Goal: Information Seeking & Learning: Learn about a topic

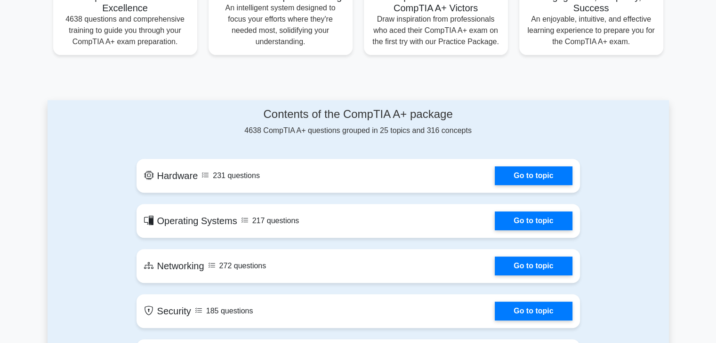
scroll to position [356, 0]
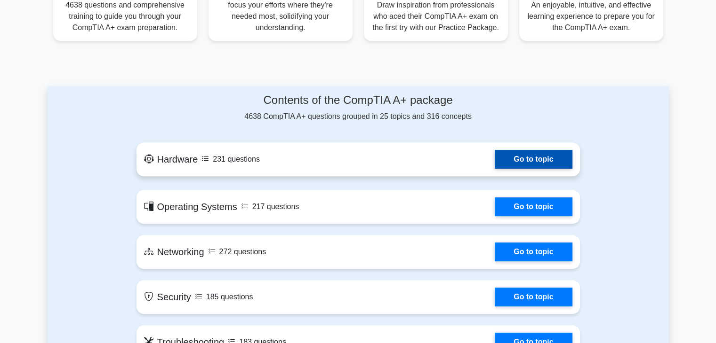
click at [544, 164] on link "Go to topic" at bounding box center [532, 159] width 77 height 19
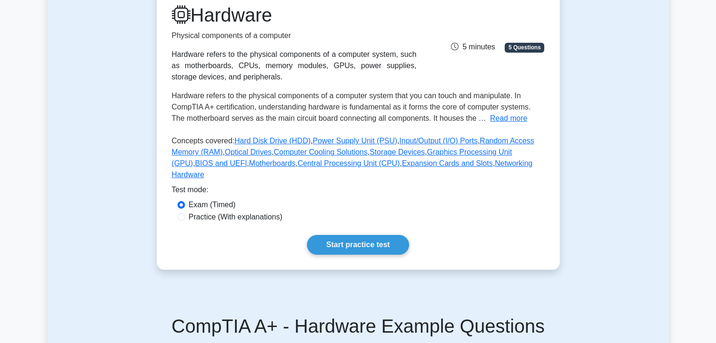
scroll to position [171, 0]
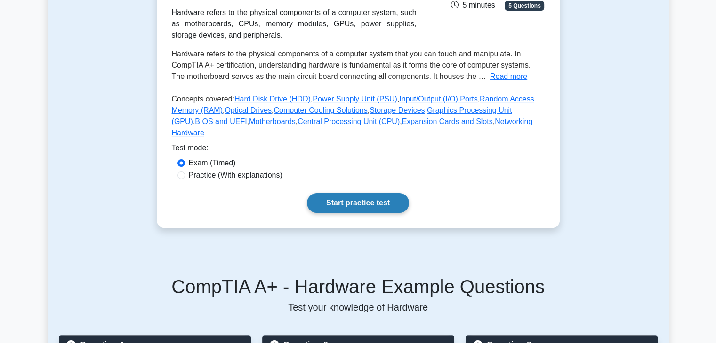
click at [341, 193] on link "Start practice test" at bounding box center [358, 203] width 102 height 20
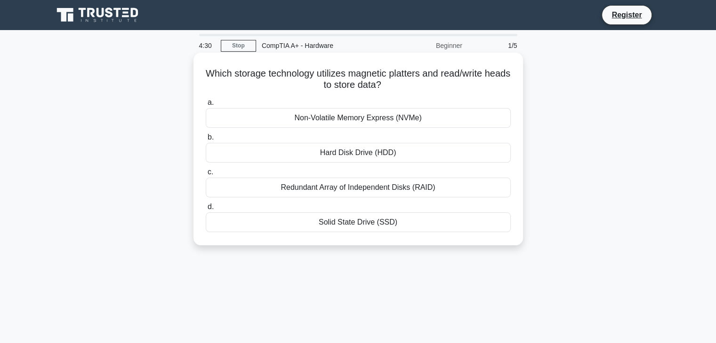
click at [359, 154] on div "Hard Disk Drive (HDD)" at bounding box center [358, 153] width 305 height 20
click at [206, 141] on input "b. Hard Disk Drive (HDD)" at bounding box center [206, 138] width 0 height 6
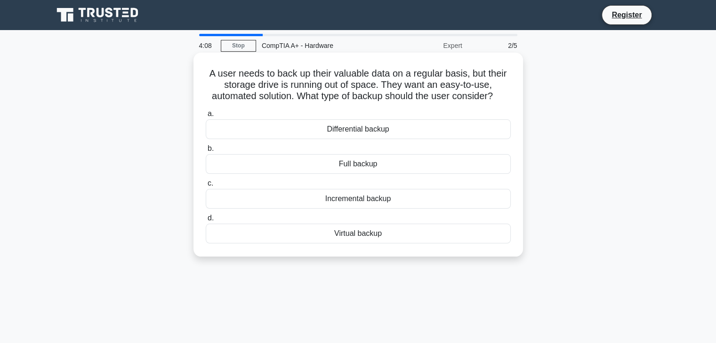
click at [361, 233] on div "Virtual backup" at bounding box center [358, 234] width 305 height 20
click at [206, 222] on input "d. Virtual backup" at bounding box center [206, 218] width 0 height 6
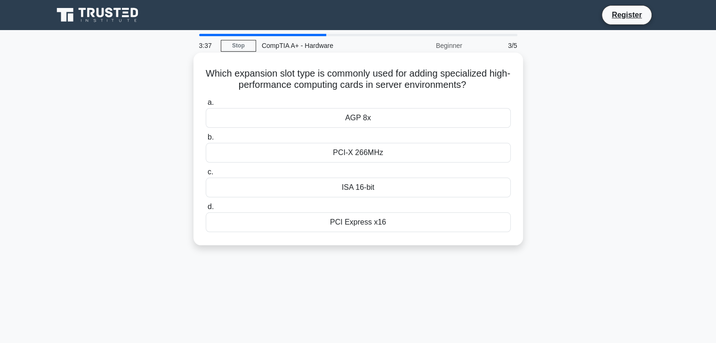
click at [358, 153] on div "PCI-X 266MHz" at bounding box center [358, 153] width 305 height 20
click at [206, 141] on input "b. PCI-X 266MHz" at bounding box center [206, 138] width 0 height 6
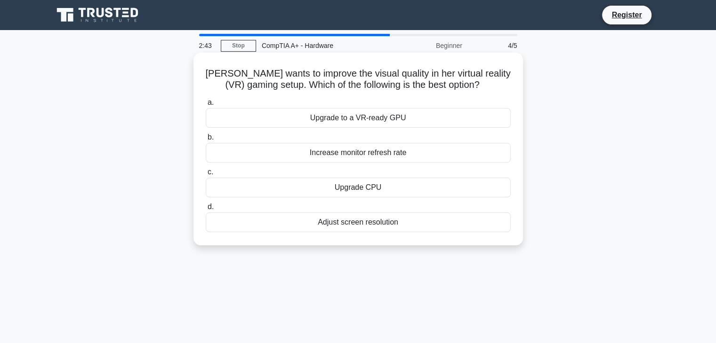
click at [343, 222] on div "Adjust screen resolution" at bounding box center [358, 223] width 305 height 20
click at [206, 210] on input "d. Adjust screen resolution" at bounding box center [206, 207] width 0 height 6
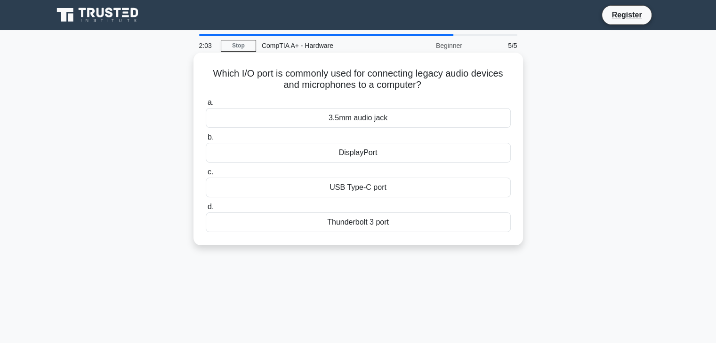
click at [349, 117] on div "3.5mm audio jack" at bounding box center [358, 118] width 305 height 20
click at [206, 106] on input "a. 3.5mm audio jack" at bounding box center [206, 103] width 0 height 6
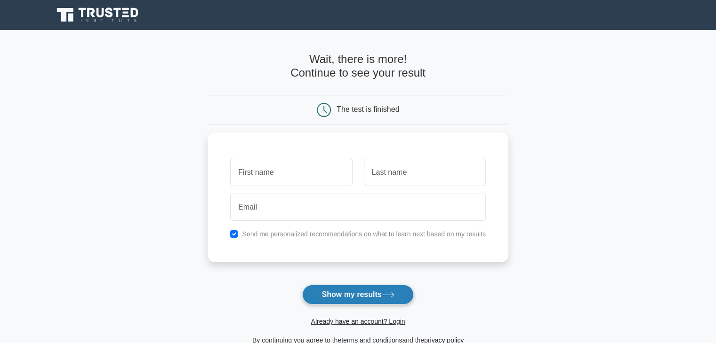
click at [358, 295] on button "Show my results" at bounding box center [357, 295] width 111 height 20
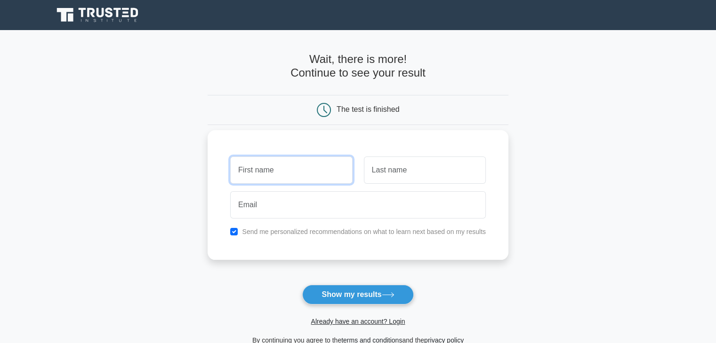
click at [257, 175] on input "text" at bounding box center [291, 170] width 122 height 27
type input "a"
type input "A"
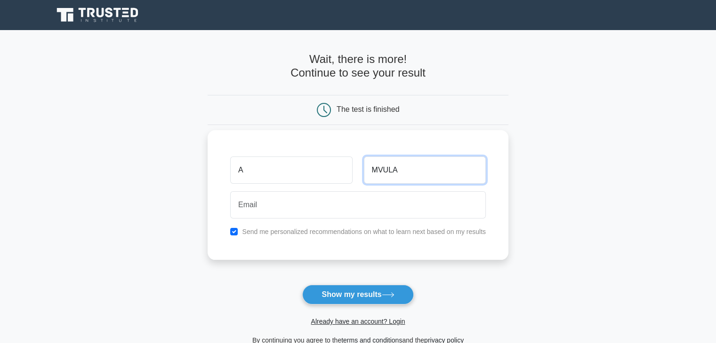
type input "MVULA"
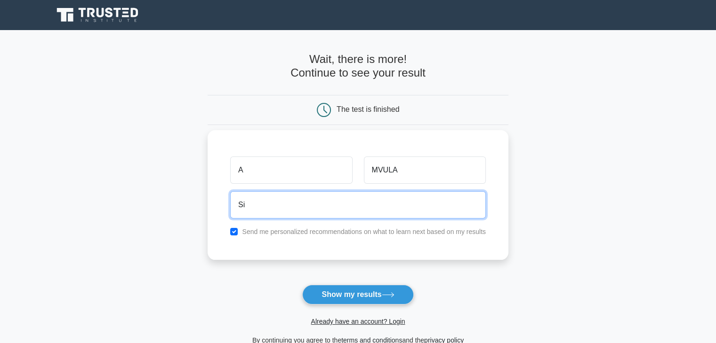
type input "simplicityspc@gmail.com"
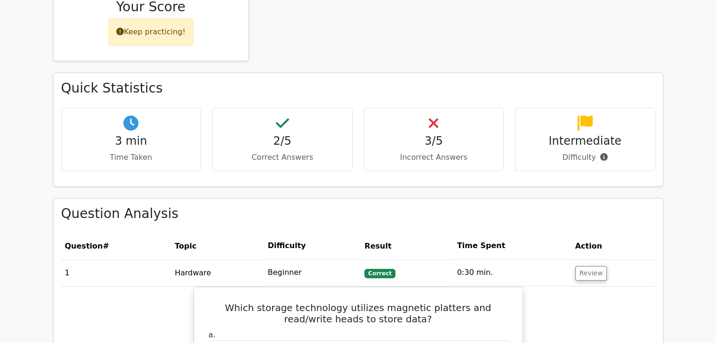
scroll to position [460, 0]
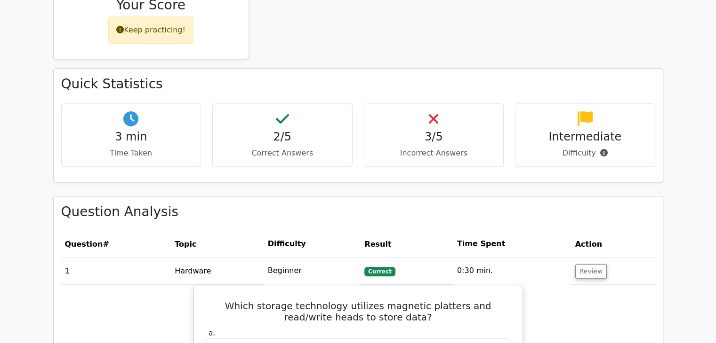
click at [606, 151] on p "Difficulty" at bounding box center [585, 153] width 124 height 11
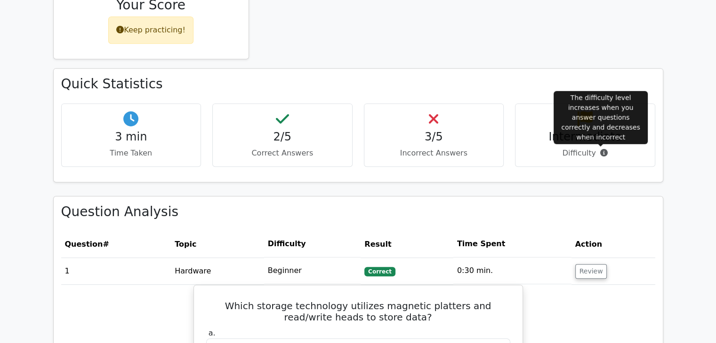
click at [603, 151] on icon at bounding box center [604, 153] width 8 height 8
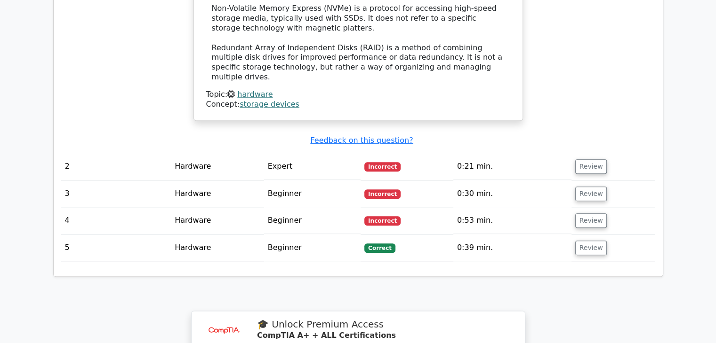
scroll to position [1054, 0]
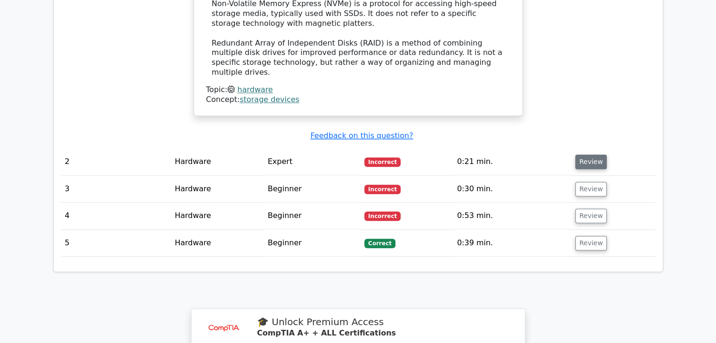
click at [585, 155] on button "Review" at bounding box center [591, 162] width 32 height 15
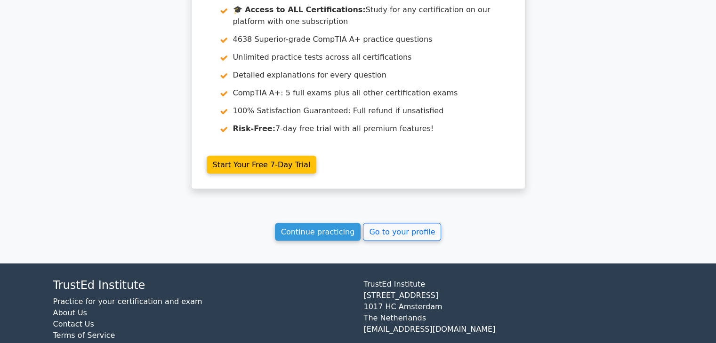
scroll to position [1776, 0]
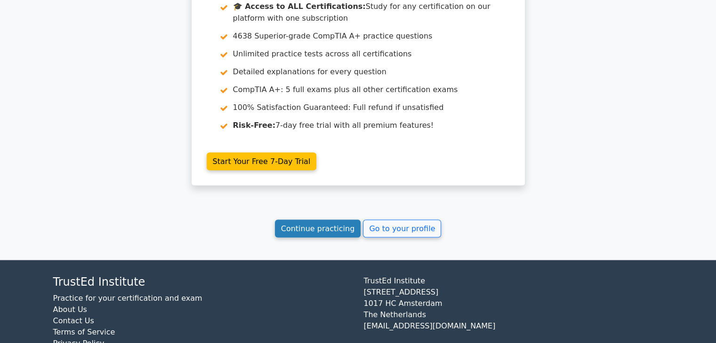
click at [331, 220] on link "Continue practicing" at bounding box center [318, 229] width 86 height 18
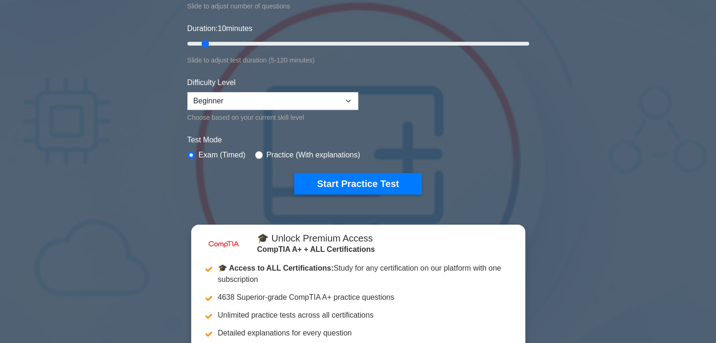
scroll to position [129, 0]
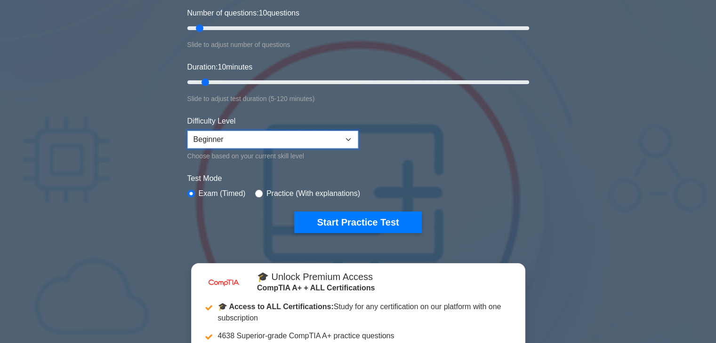
click at [348, 131] on select "Beginner Intermediate Expert" at bounding box center [272, 140] width 171 height 18
select select "intermediate"
click at [187, 131] on select "Beginner Intermediate Expert" at bounding box center [272, 140] width 171 height 18
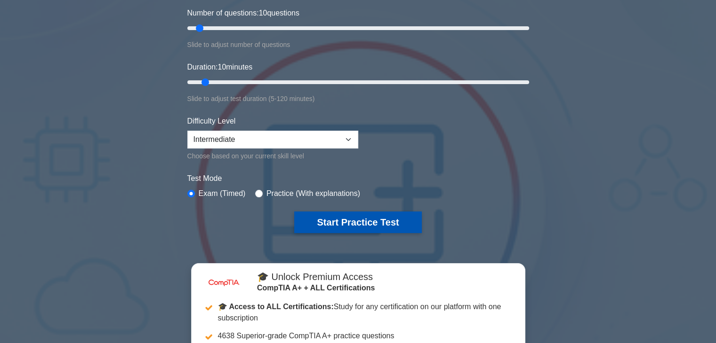
click at [352, 223] on button "Start Practice Test" at bounding box center [357, 223] width 127 height 22
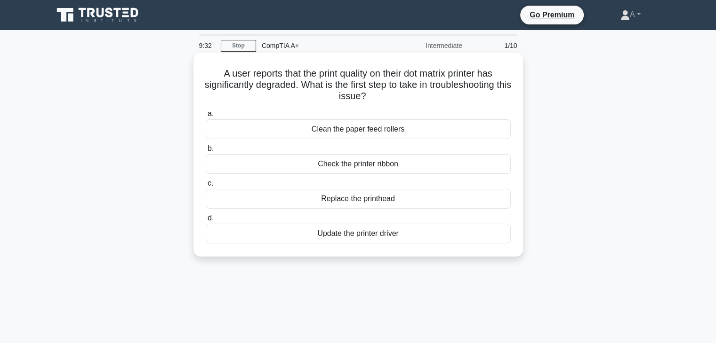
click at [359, 164] on div "Check the printer ribbon" at bounding box center [358, 164] width 305 height 20
click at [206, 152] on input "b. Check the printer ribbon" at bounding box center [206, 149] width 0 height 6
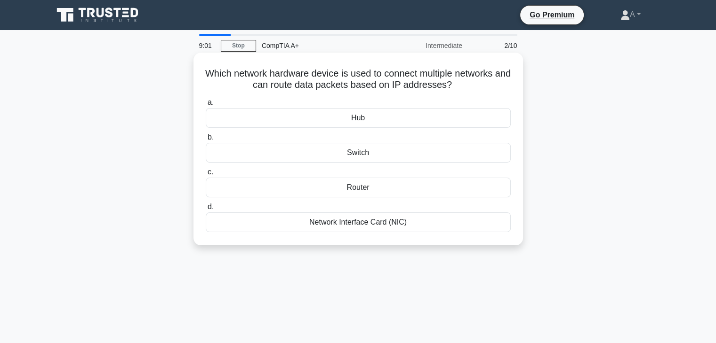
click at [372, 189] on div "Router" at bounding box center [358, 188] width 305 height 20
click at [206, 175] on input "c. Router" at bounding box center [206, 172] width 0 height 6
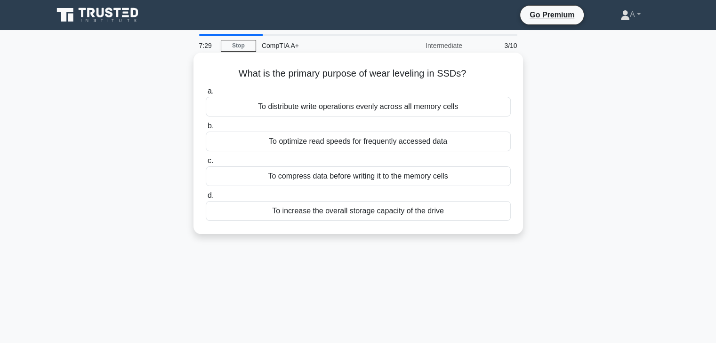
click at [363, 104] on div "To distribute write operations evenly across all memory cells" at bounding box center [358, 107] width 305 height 20
click at [206, 95] on input "a. To distribute write operations evenly across all memory cells" at bounding box center [206, 91] width 0 height 6
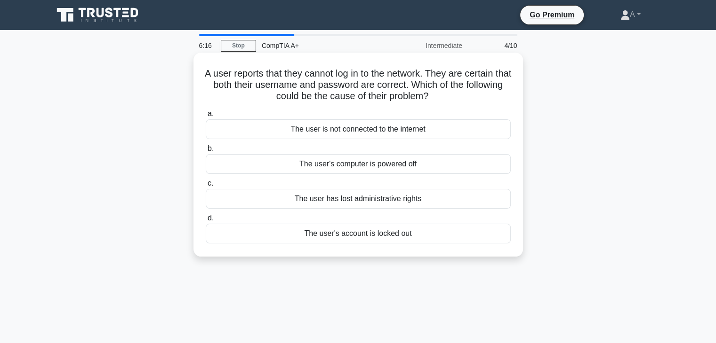
click at [335, 230] on div "The user's account is locked out" at bounding box center [358, 234] width 305 height 20
click at [206, 222] on input "d. The user's account is locked out" at bounding box center [206, 218] width 0 height 6
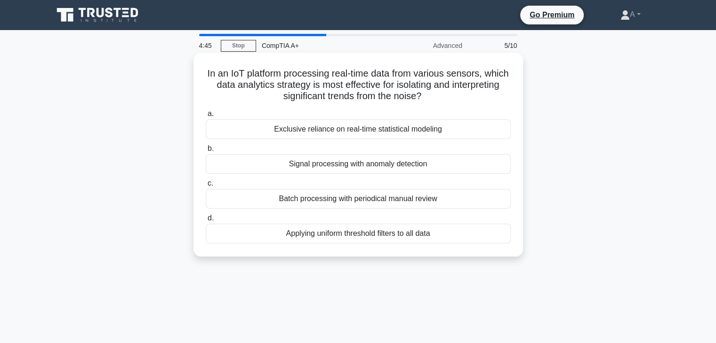
click at [329, 203] on div "Batch processing with periodical manual review" at bounding box center [358, 199] width 305 height 20
click at [206, 187] on input "c. Batch processing with periodical manual review" at bounding box center [206, 184] width 0 height 6
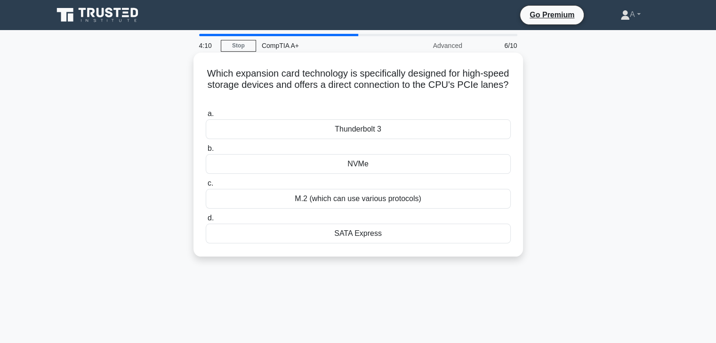
click at [347, 126] on div "Thunderbolt 3" at bounding box center [358, 130] width 305 height 20
click at [206, 117] on input "a. Thunderbolt 3" at bounding box center [206, 114] width 0 height 6
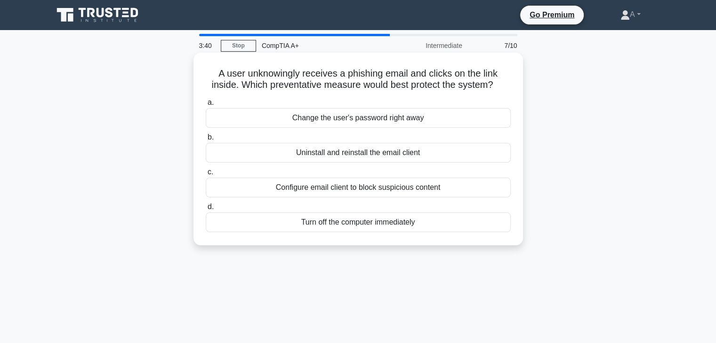
click at [375, 192] on div "Configure email client to block suspicious content" at bounding box center [358, 188] width 305 height 20
click at [206, 175] on input "c. Configure email client to block suspicious content" at bounding box center [206, 172] width 0 height 6
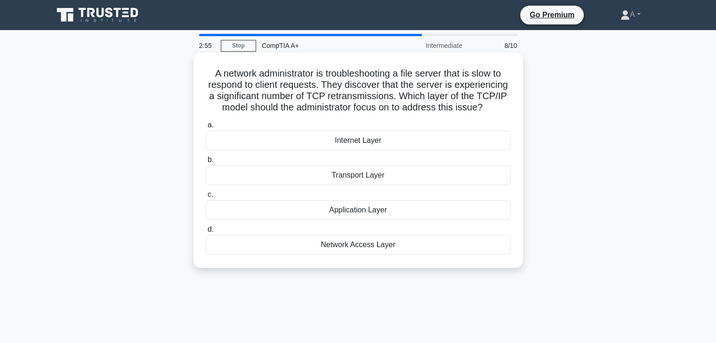
click at [362, 174] on div "Transport Layer" at bounding box center [358, 176] width 305 height 20
click at [206, 163] on input "b. Transport Layer" at bounding box center [206, 160] width 0 height 6
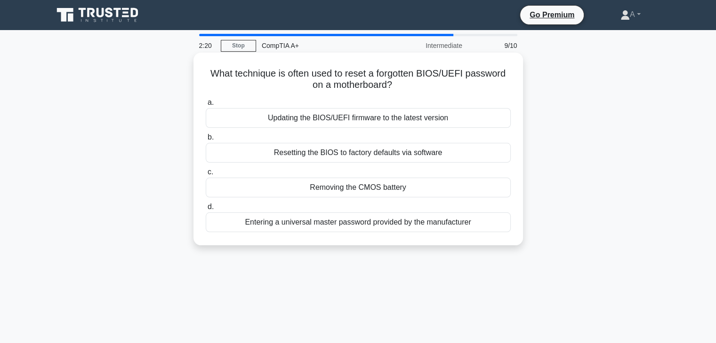
click at [347, 151] on div "Resetting the BIOS to factory defaults via software" at bounding box center [358, 153] width 305 height 20
click at [206, 141] on input "b. Resetting the BIOS to factory defaults via software" at bounding box center [206, 138] width 0 height 6
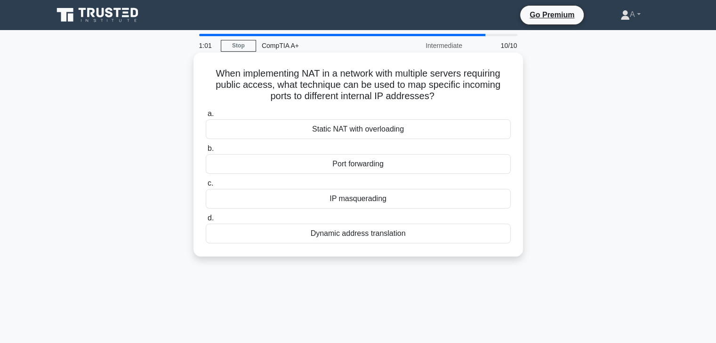
click at [392, 236] on div "Dynamic address translation" at bounding box center [358, 234] width 305 height 20
click at [206, 222] on input "d. Dynamic address translation" at bounding box center [206, 218] width 0 height 6
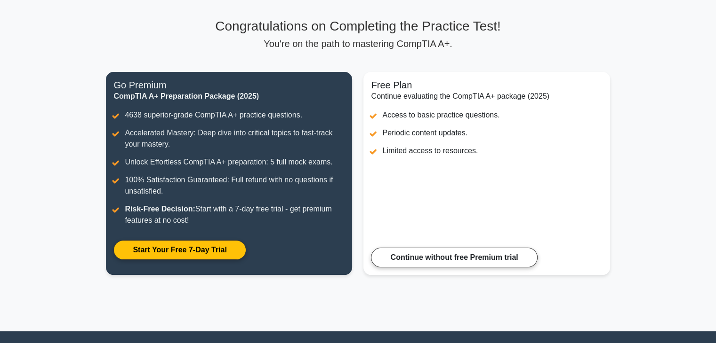
scroll to position [58, 0]
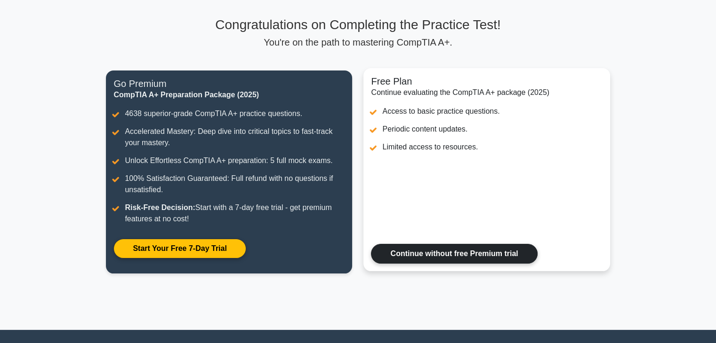
click at [475, 250] on link "Continue without free Premium trial" at bounding box center [454, 254] width 166 height 20
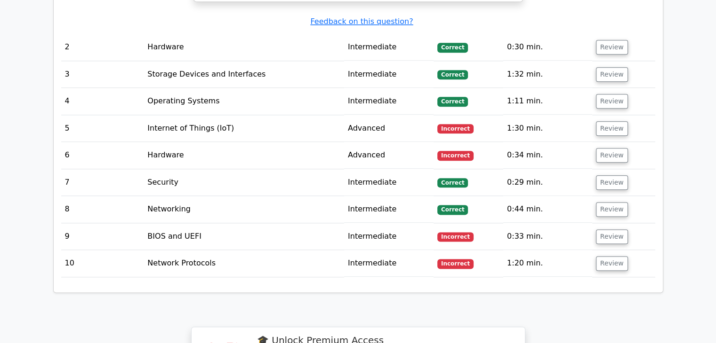
scroll to position [1171, 0]
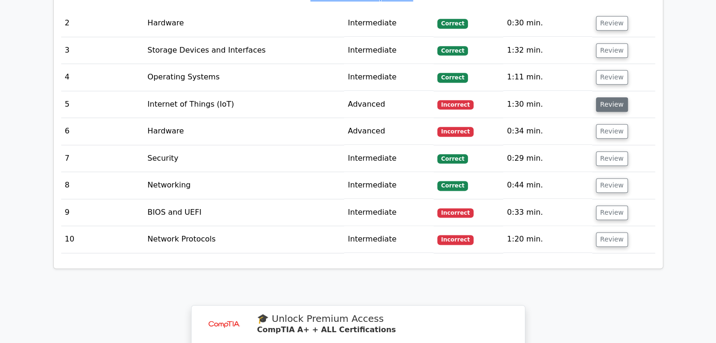
click at [614, 104] on button "Review" at bounding box center [612, 104] width 32 height 15
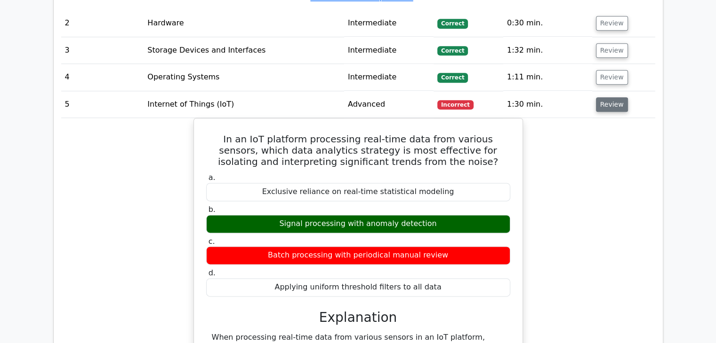
click at [613, 102] on button "Review" at bounding box center [612, 104] width 32 height 15
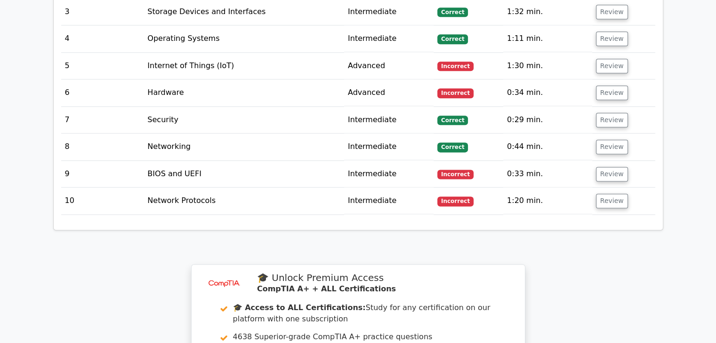
scroll to position [1208, 0]
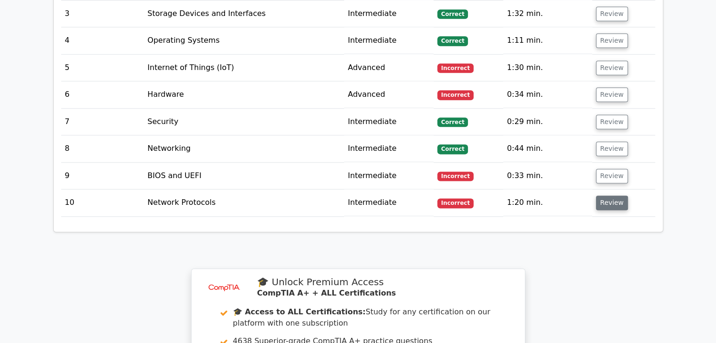
click at [605, 200] on button "Review" at bounding box center [612, 203] width 32 height 15
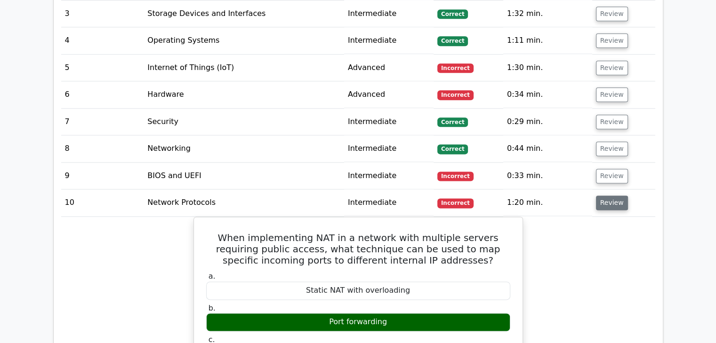
click at [604, 197] on button "Review" at bounding box center [612, 203] width 32 height 15
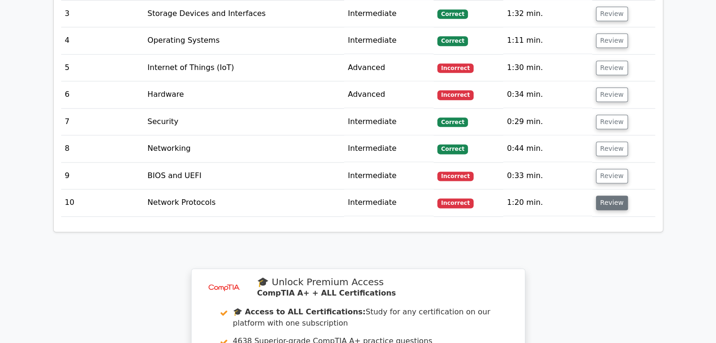
click at [604, 197] on button "Review" at bounding box center [612, 203] width 32 height 15
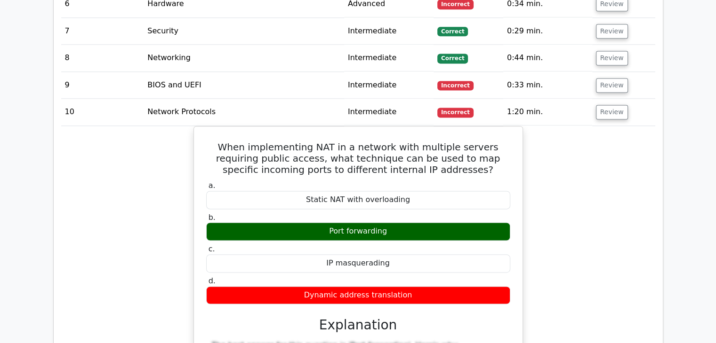
scroll to position [1321, 0]
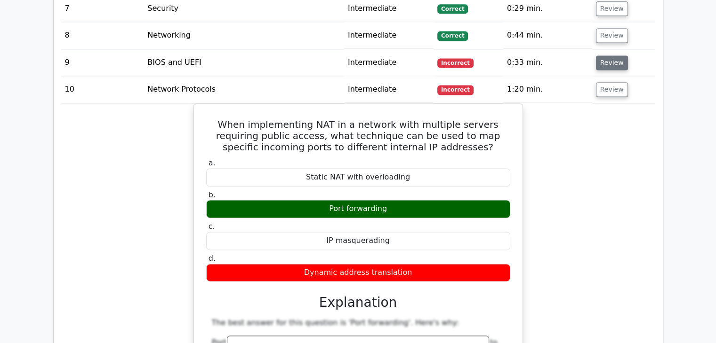
click at [598, 64] on button "Review" at bounding box center [612, 63] width 32 height 15
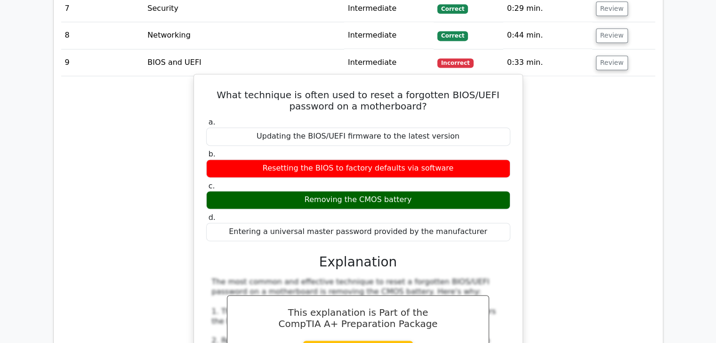
drag, startPoint x: 210, startPoint y: 92, endPoint x: 473, endPoint y: 228, distance: 296.5
click at [473, 228] on div "What technique is often used to reset a forgotten BIOS/UEFI password on a mothe…" at bounding box center [358, 322] width 321 height 488
copy div "What technique is often used to reset a forgotten BIOS/UEFI password on a mothe…"
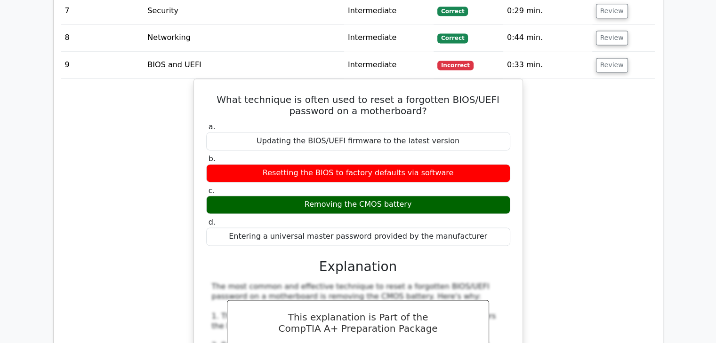
click at [694, 137] on main "image/svg+xml 🎓 Unlock Premium Access CompTIA A+ + ALL Certifications 🎓 Access …" at bounding box center [358, 135] width 716 height 2853
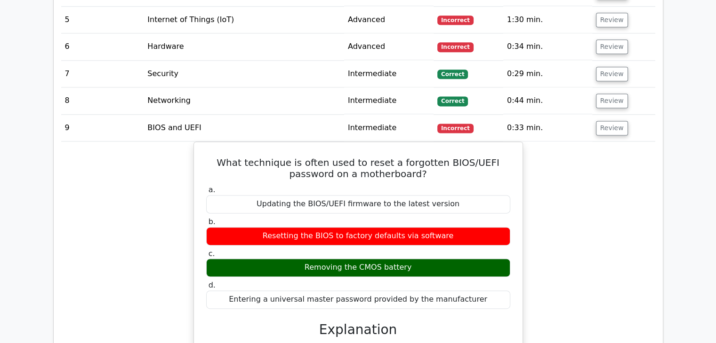
scroll to position [1100, 0]
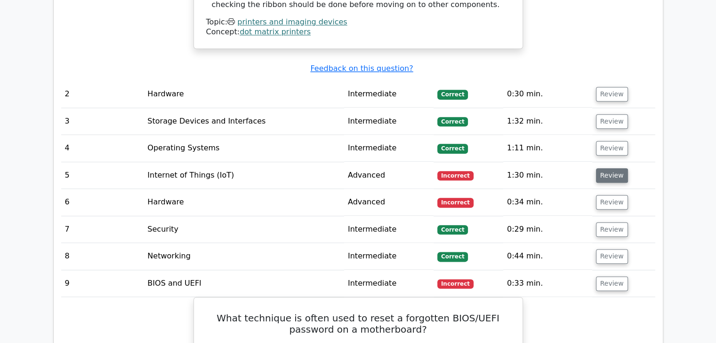
click at [606, 175] on button "Review" at bounding box center [612, 175] width 32 height 15
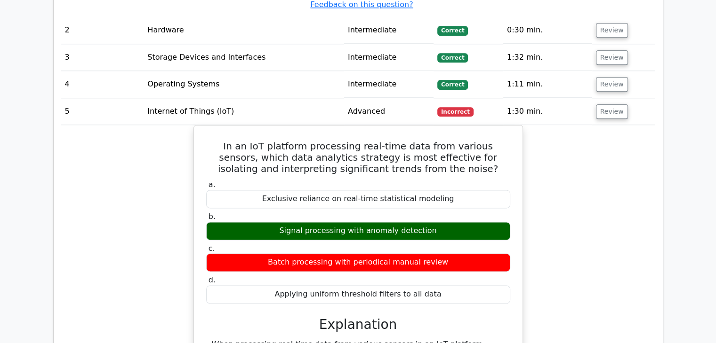
scroll to position [1194, 0]
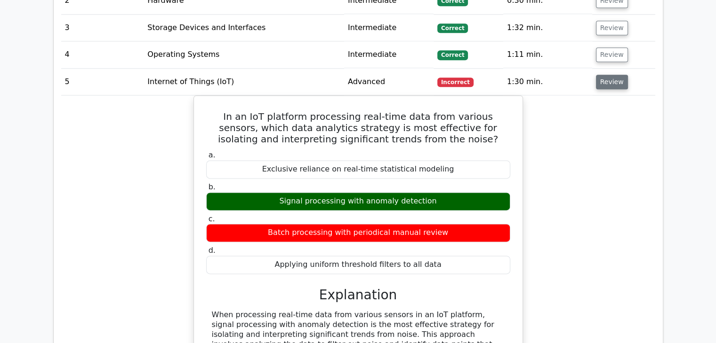
click at [611, 79] on button "Review" at bounding box center [612, 82] width 32 height 15
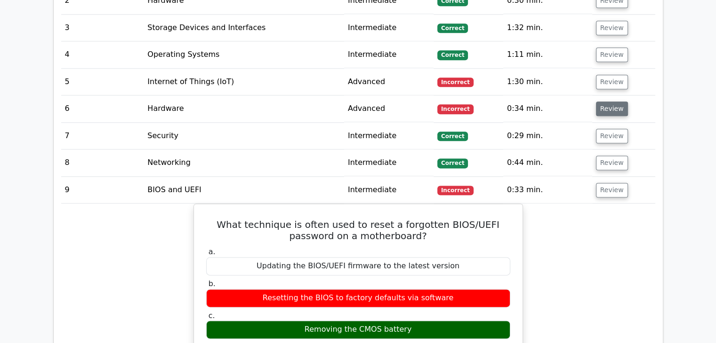
click at [610, 102] on button "Review" at bounding box center [612, 109] width 32 height 15
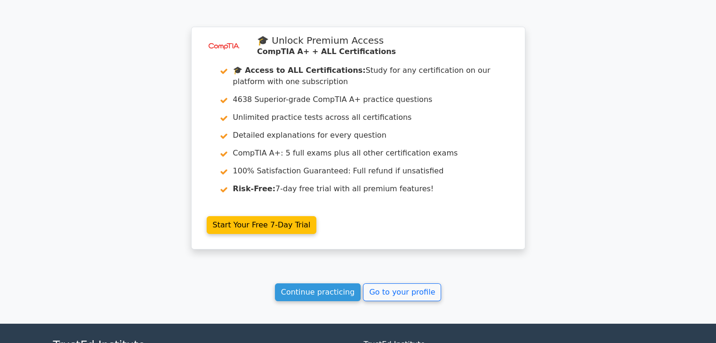
scroll to position [3104, 0]
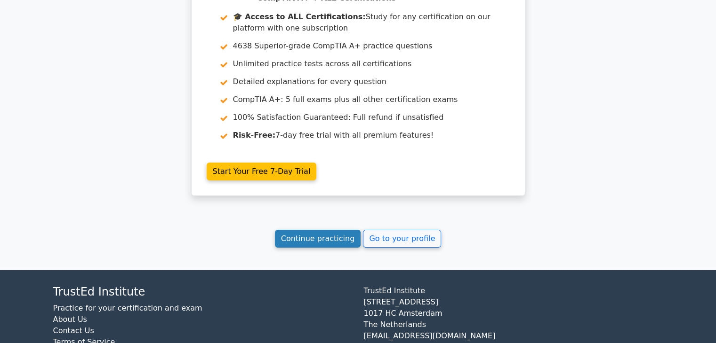
click at [323, 230] on link "Continue practicing" at bounding box center [318, 239] width 86 height 18
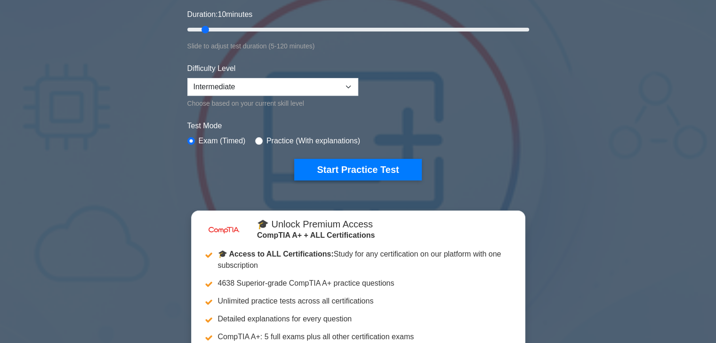
scroll to position [186, 0]
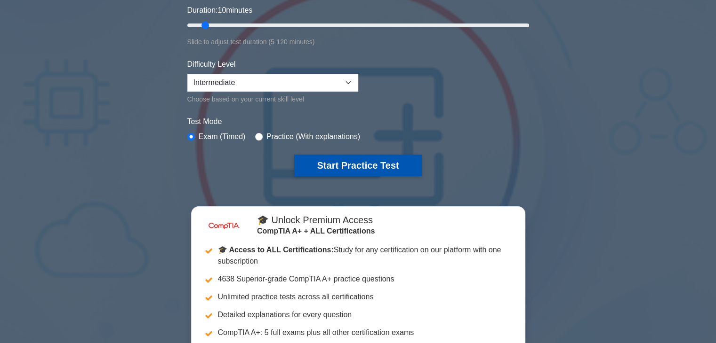
click at [348, 167] on button "Start Practice Test" at bounding box center [357, 166] width 127 height 22
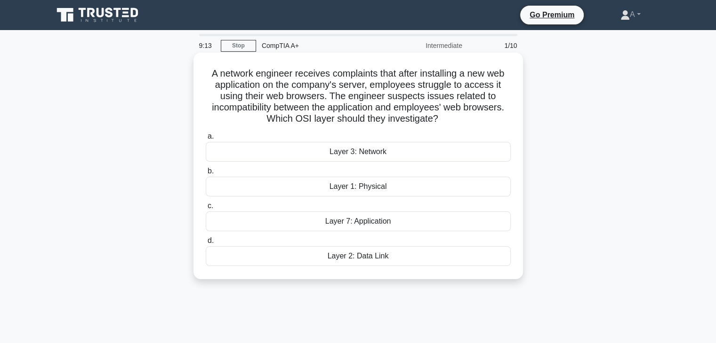
click at [365, 151] on div "Layer 3: Network" at bounding box center [358, 152] width 305 height 20
click at [206, 140] on input "a. Layer 3: Network" at bounding box center [206, 137] width 0 height 6
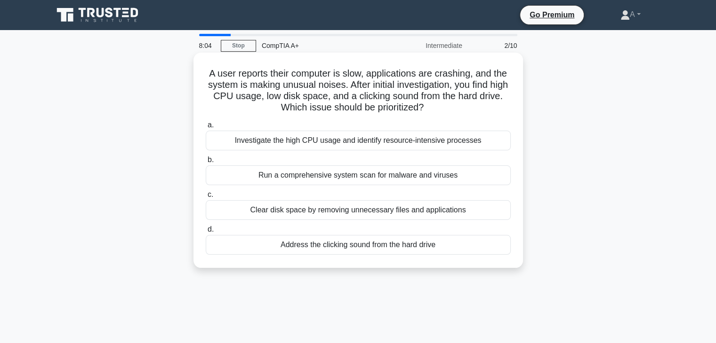
click at [371, 172] on div "Run a comprehensive system scan for malware and viruses" at bounding box center [358, 176] width 305 height 20
click at [206, 163] on input "b. Run a comprehensive system scan for malware and viruses" at bounding box center [206, 160] width 0 height 6
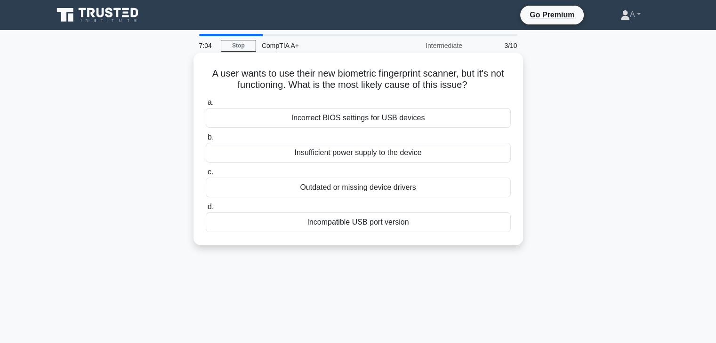
click at [368, 117] on div "Incorrect BIOS settings for USB devices" at bounding box center [358, 118] width 305 height 20
click at [206, 106] on input "a. Incorrect BIOS settings for USB devices" at bounding box center [206, 103] width 0 height 6
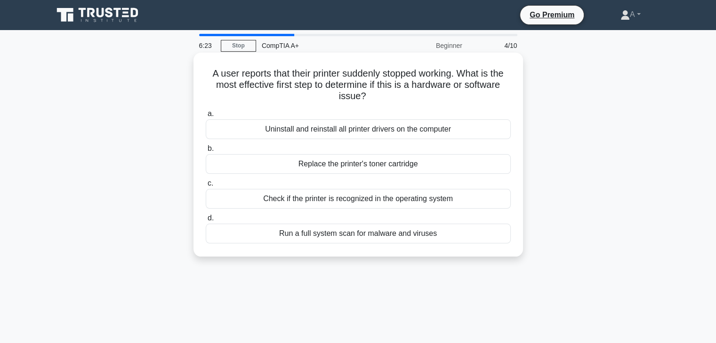
click at [343, 164] on div "Replace the printer's toner cartridge" at bounding box center [358, 164] width 305 height 20
click at [206, 152] on input "b. Replace the printer's toner cartridge" at bounding box center [206, 149] width 0 height 6
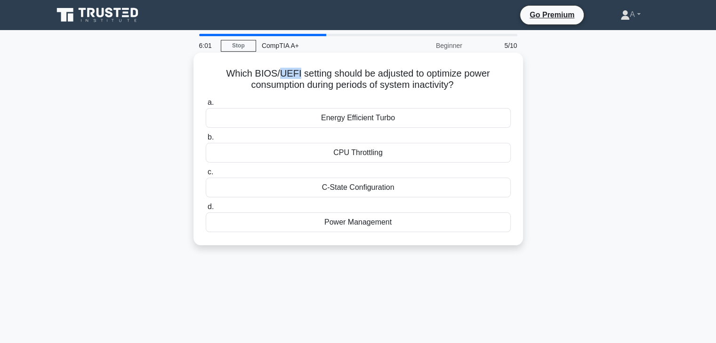
drag, startPoint x: 295, startPoint y: 75, endPoint x: 277, endPoint y: 76, distance: 18.4
click at [277, 76] on h5 "Which BIOS/UEFI setting should be adjusted to optimize power consumption during…" at bounding box center [358, 80] width 307 height 24
copy h5 "UEFI"
click at [228, 84] on h5 "Which BIOS/UEFI setting should be adjusted to optimize power consumption during…" at bounding box center [358, 80] width 307 height 24
click at [372, 155] on div "CPU Throttling" at bounding box center [358, 153] width 305 height 20
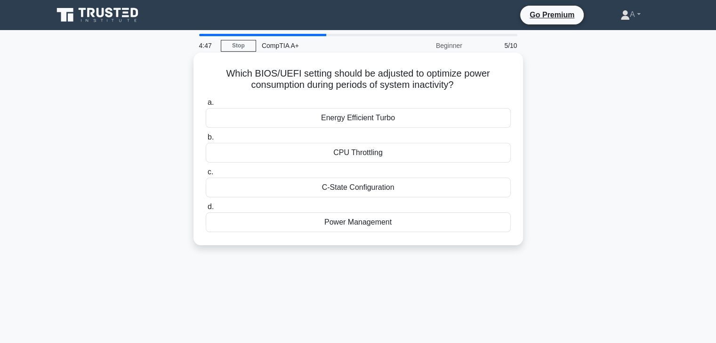
click at [206, 141] on input "b. CPU Throttling" at bounding box center [206, 138] width 0 height 6
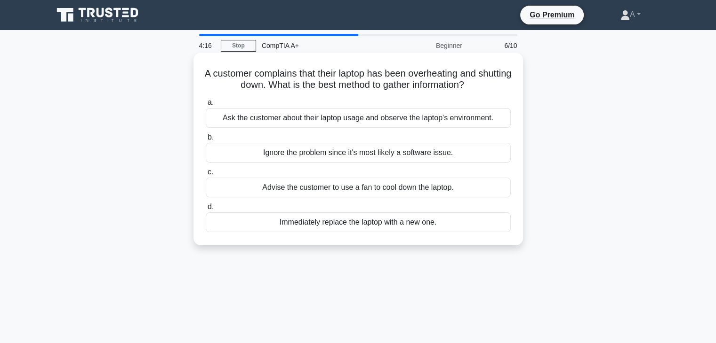
click at [312, 114] on div "Ask the customer about their laptop usage and observe the laptop's environment." at bounding box center [358, 118] width 305 height 20
click at [206, 106] on input "a. Ask the customer about their laptop usage and observe the laptop's environme…" at bounding box center [206, 103] width 0 height 6
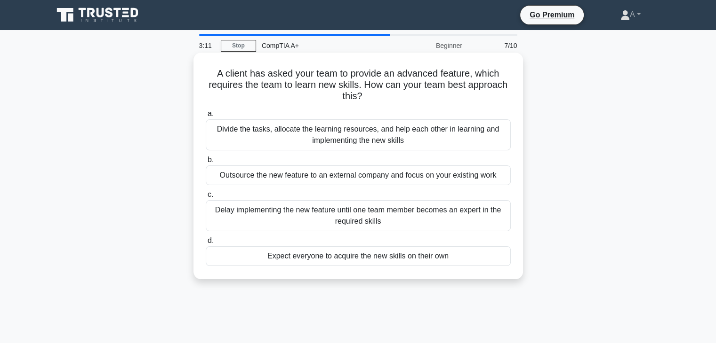
click at [348, 139] on div "Divide the tasks, allocate the learning resources, and help each other in learn…" at bounding box center [358, 135] width 305 height 31
click at [206, 117] on input "a. Divide the tasks, allocate the learning resources, and help each other in le…" at bounding box center [206, 114] width 0 height 6
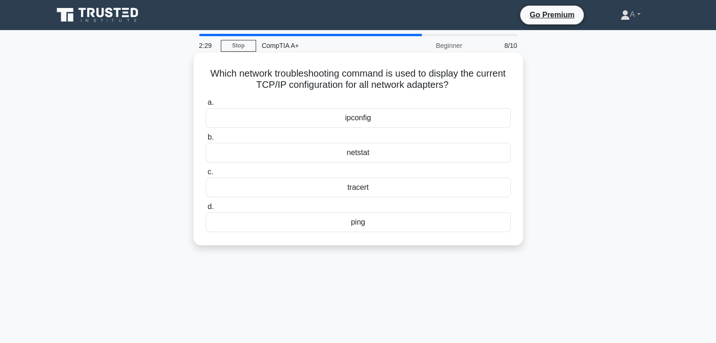
click at [379, 116] on div "ipconfig" at bounding box center [358, 118] width 305 height 20
click at [206, 106] on input "a. ipconfig" at bounding box center [206, 103] width 0 height 6
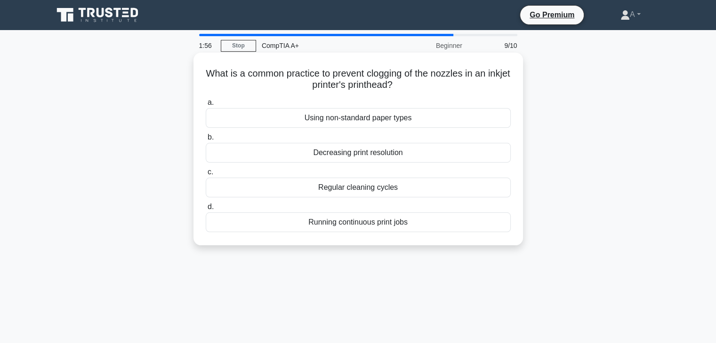
click at [373, 188] on div "Regular cleaning cycles" at bounding box center [358, 188] width 305 height 20
click at [206, 175] on input "c. Regular cleaning cycles" at bounding box center [206, 172] width 0 height 6
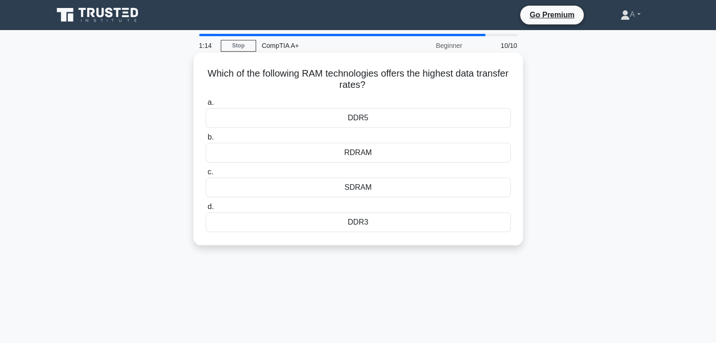
click at [371, 118] on div "DDR5" at bounding box center [358, 118] width 305 height 20
click at [206, 106] on input "a. DDR5" at bounding box center [206, 103] width 0 height 6
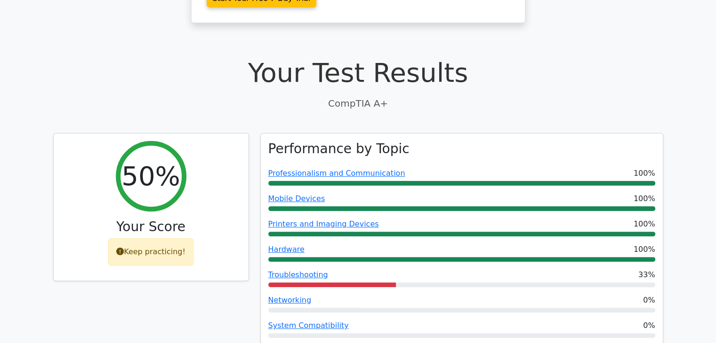
scroll to position [279, 0]
